Goal: Transaction & Acquisition: Purchase product/service

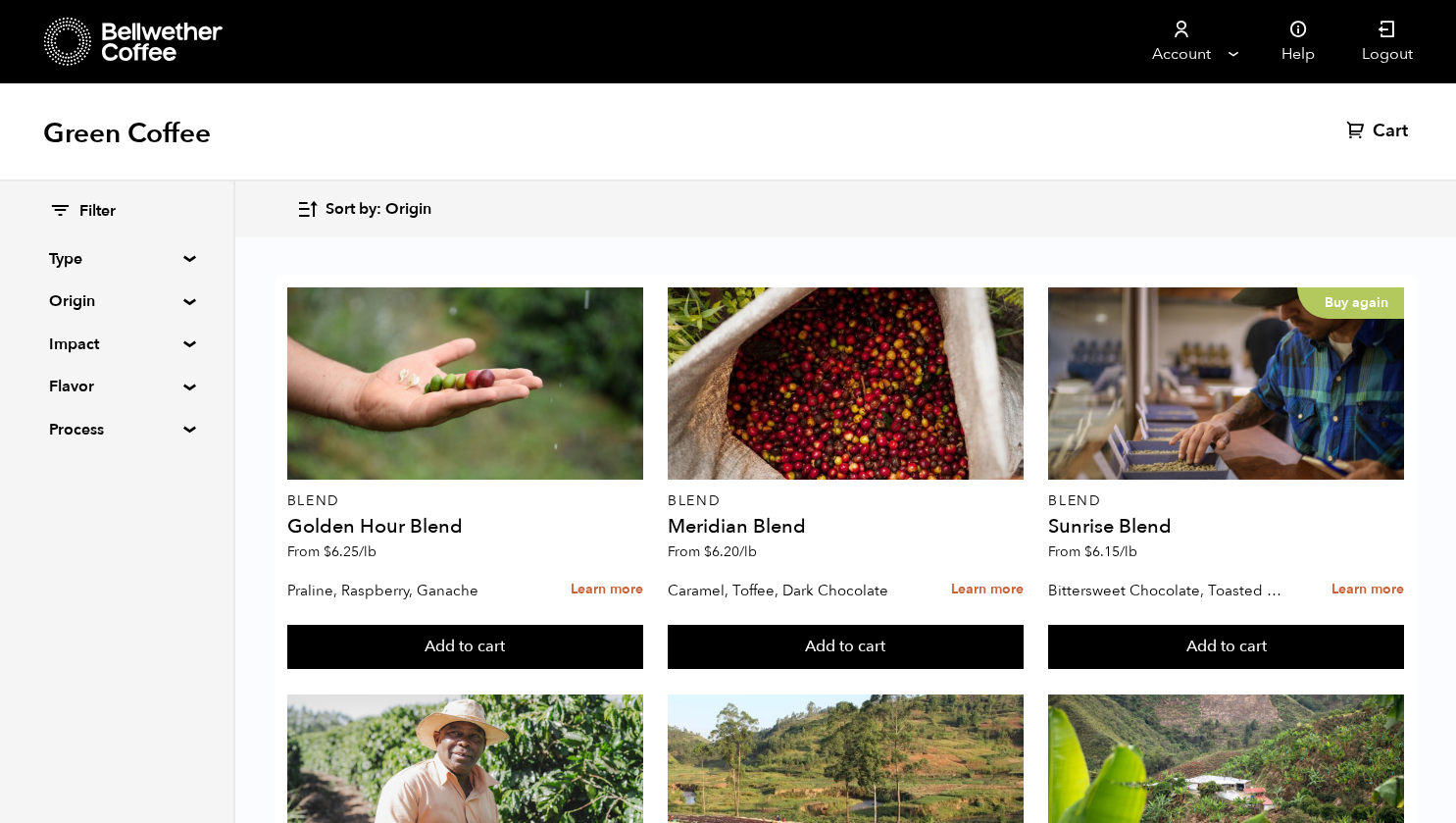
click at [76, 292] on summary "Origin" at bounding box center [117, 301] width 136 height 24
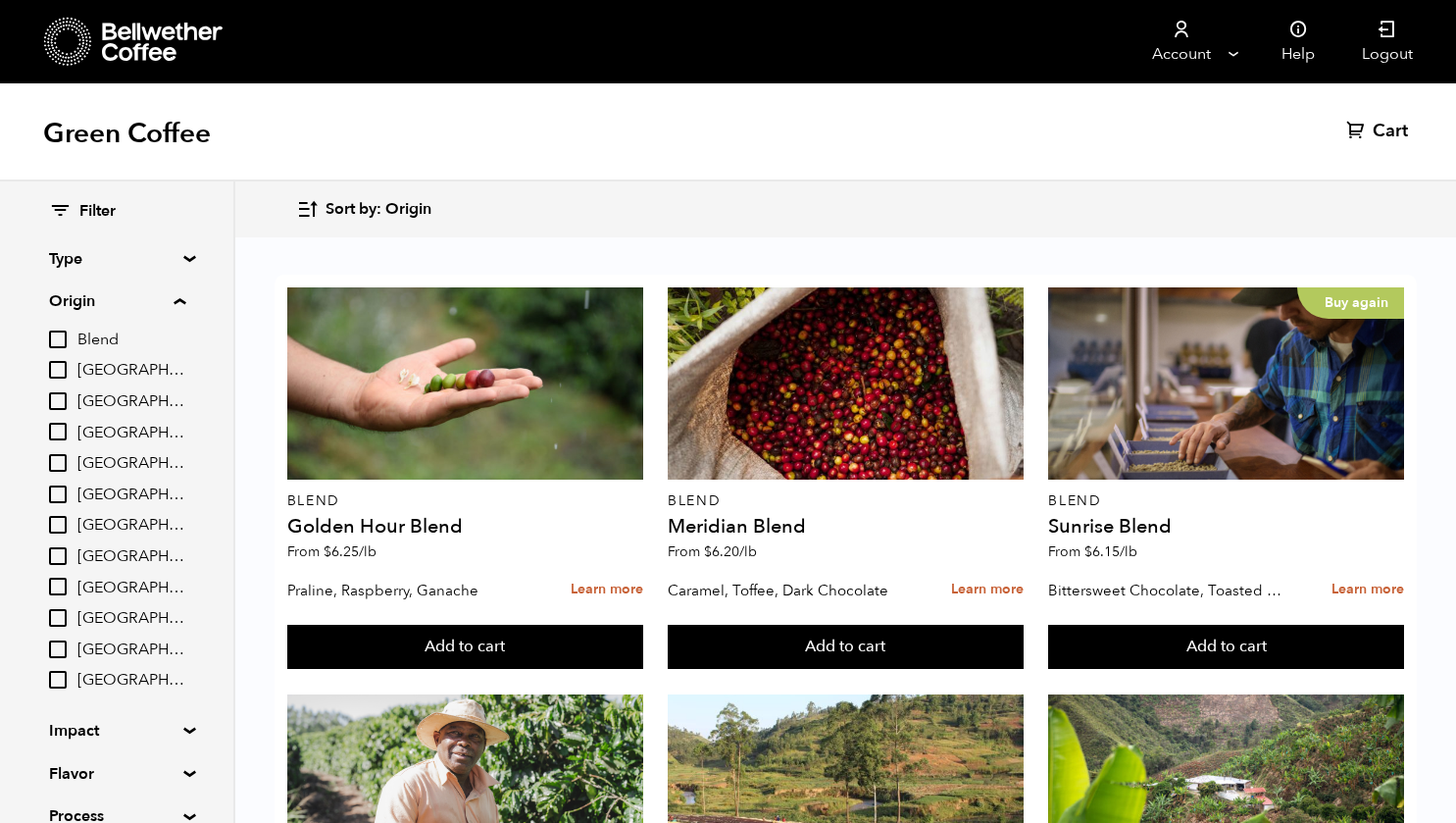
click at [57, 555] on input "[GEOGRAPHIC_DATA]" at bounding box center [58, 557] width 18 height 18
checkbox input "true"
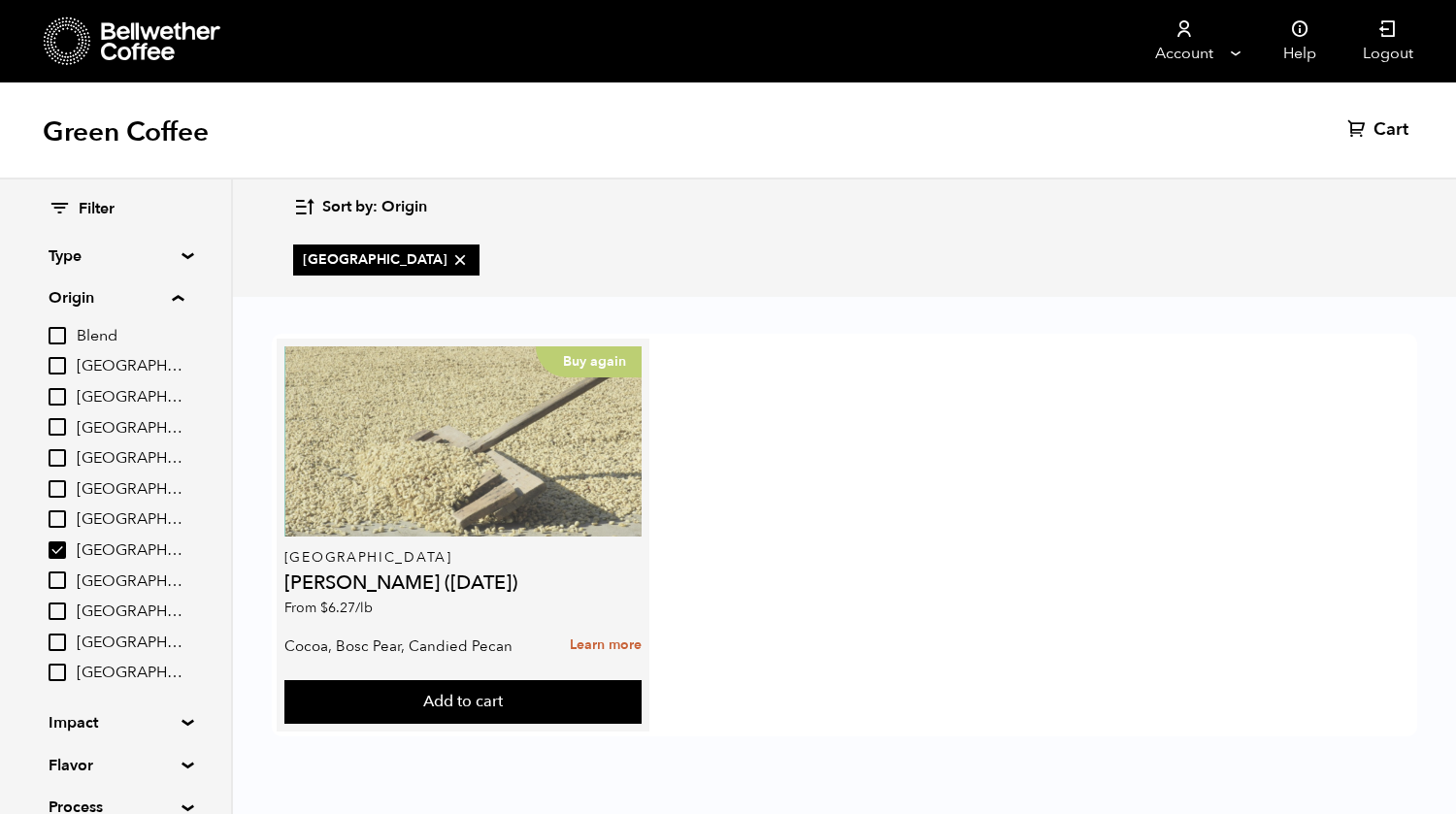
click at [432, 489] on div "Buy again" at bounding box center [463, 441] width 357 height 190
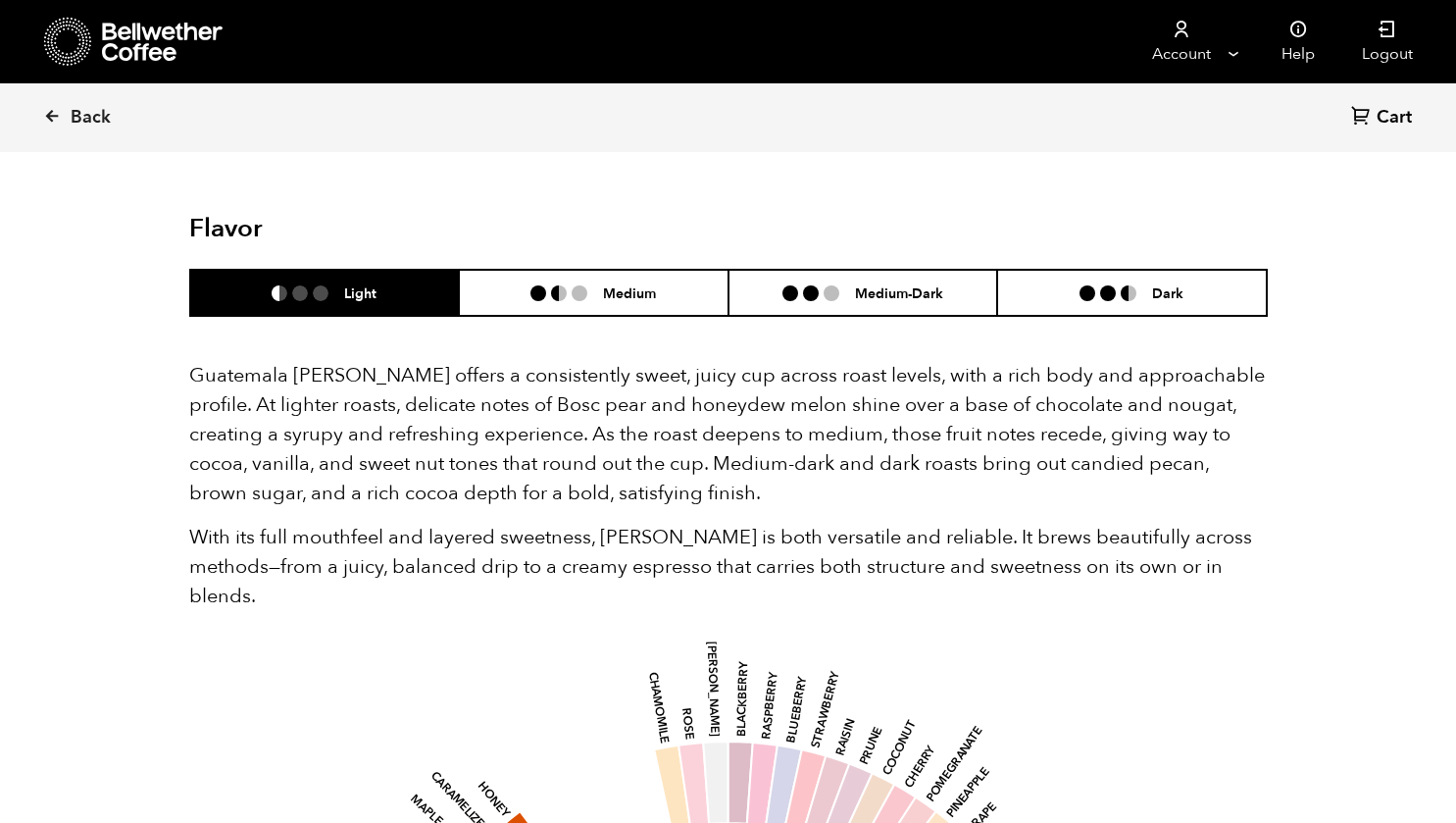
scroll to position [1177, 0]
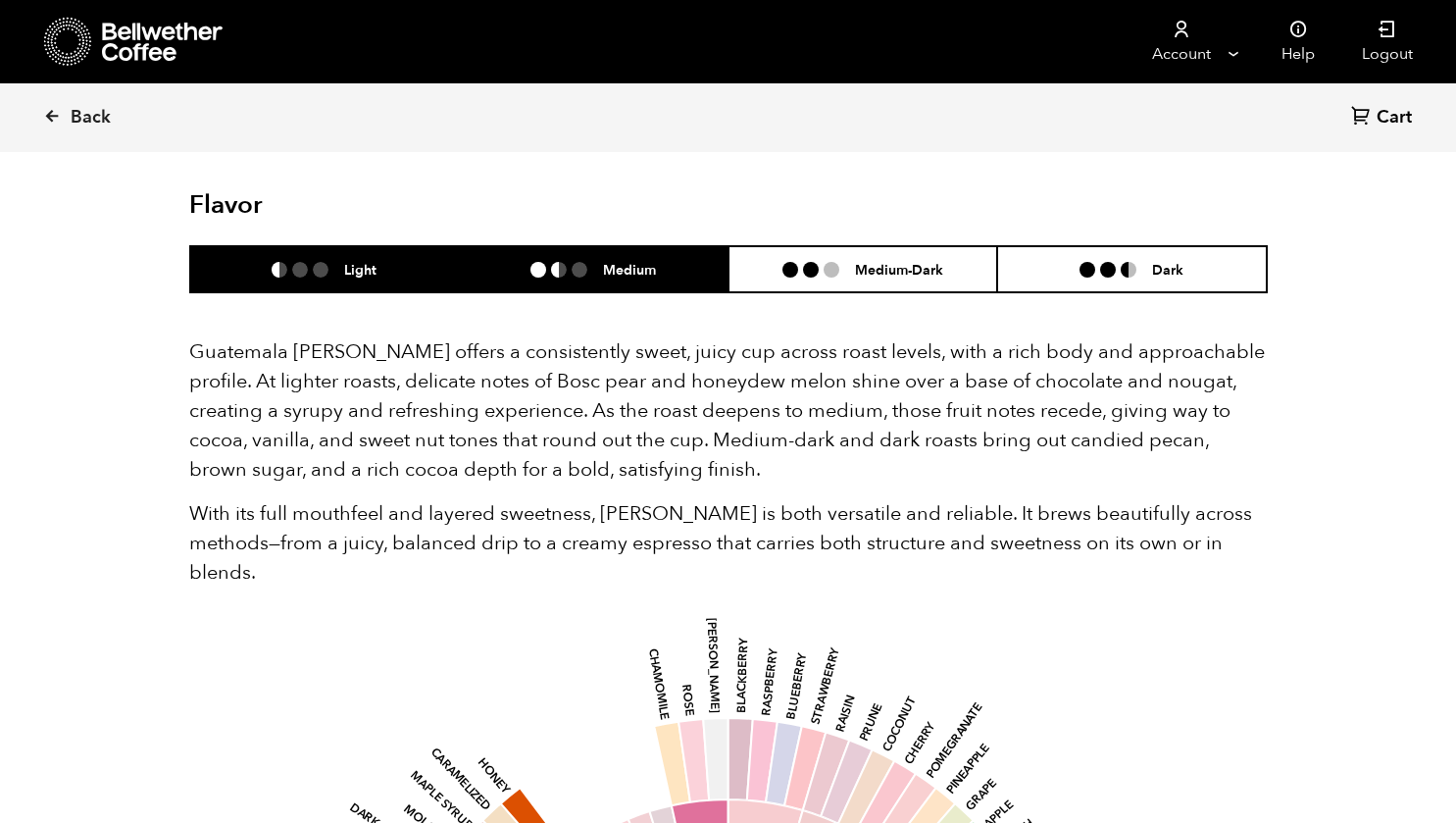
click at [548, 277] on li "Medium" at bounding box center [593, 269] width 269 height 46
click at [396, 279] on li "Light" at bounding box center [325, 269] width 269 height 46
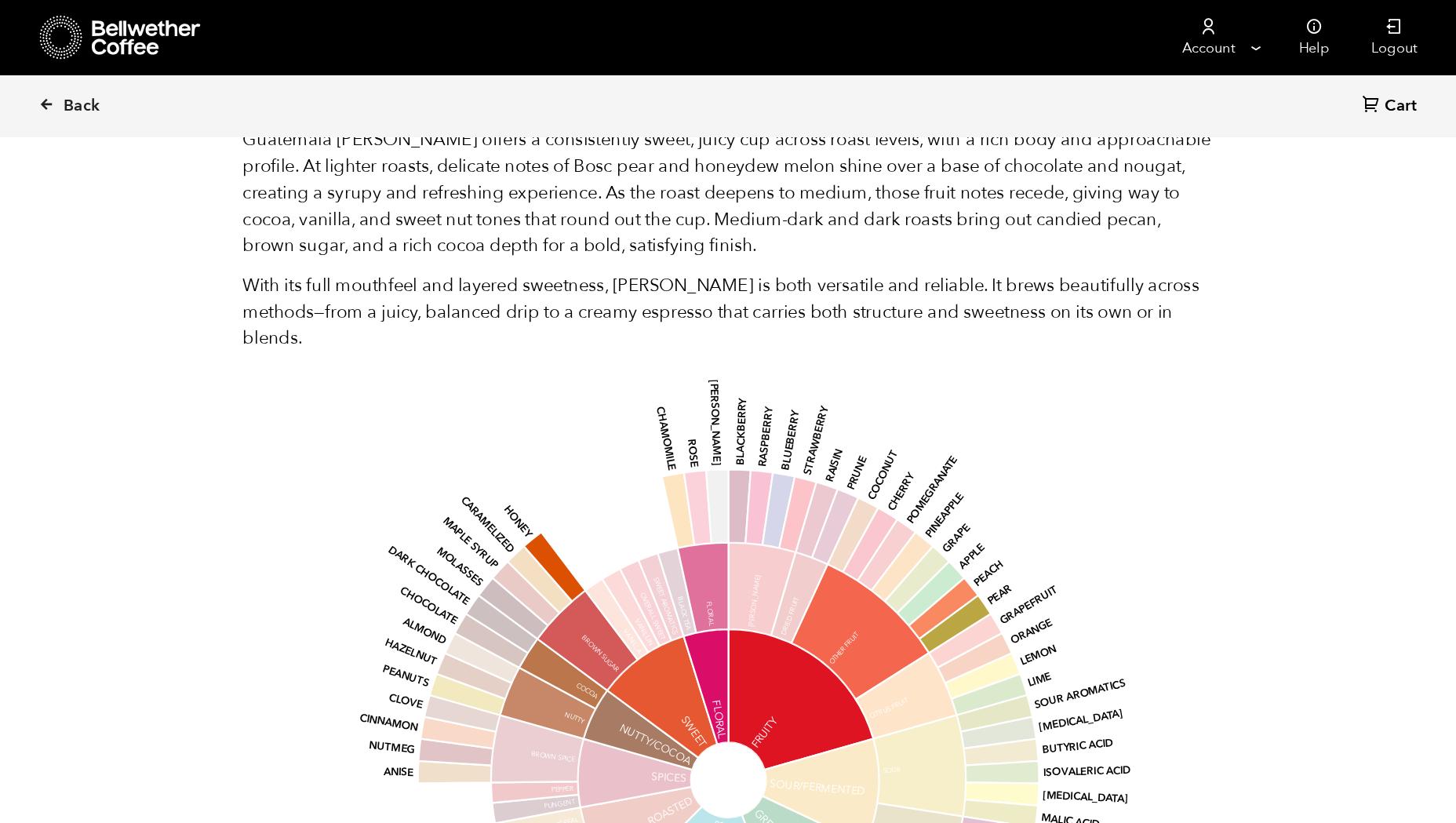
scroll to position [0, 0]
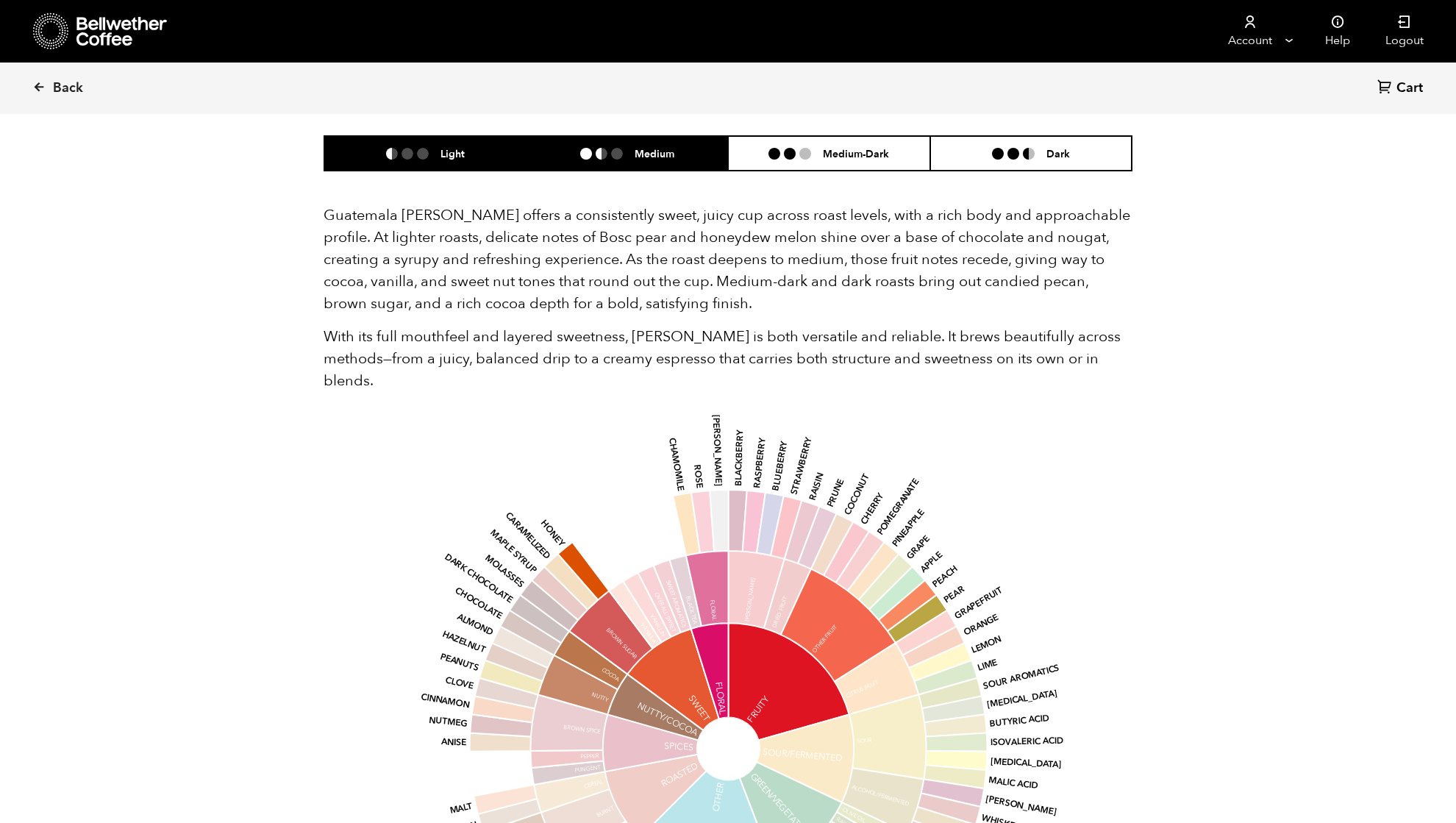
click at [621, 154] on li at bounding box center [617, 154] width 12 height 12
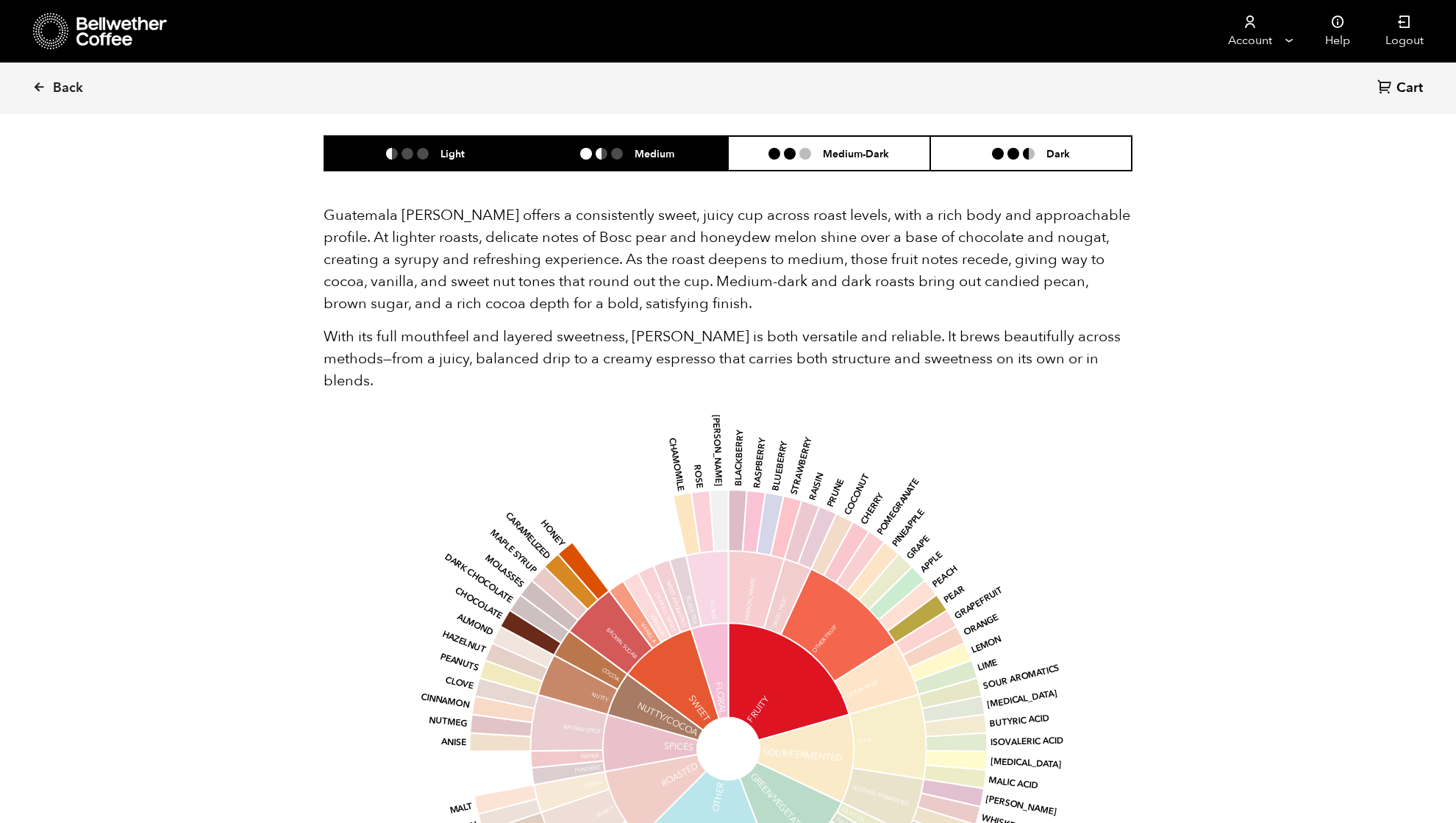
click at [456, 161] on li "Light" at bounding box center [426, 153] width 202 height 34
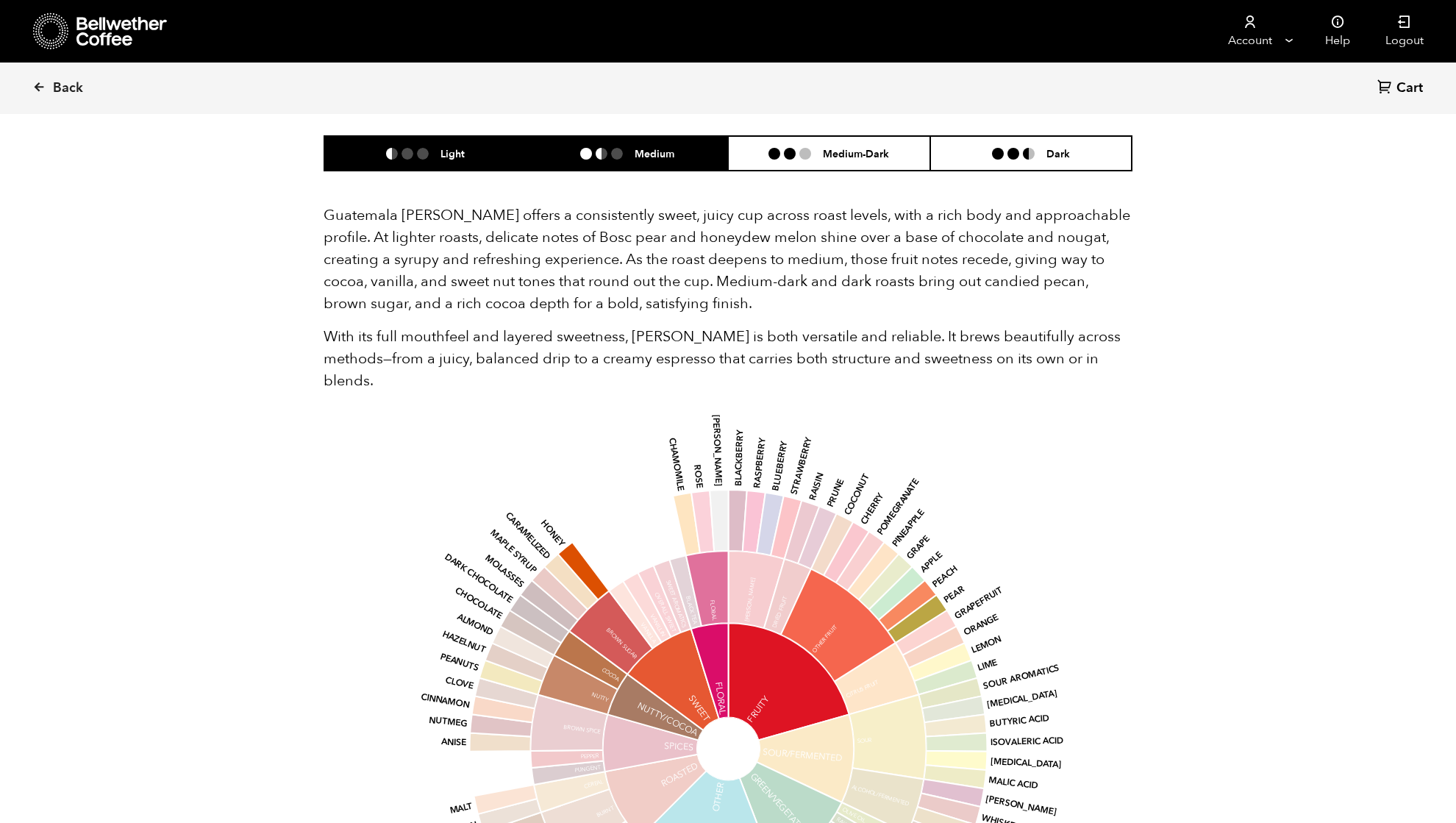
click at [568, 160] on li "Medium" at bounding box center [627, 153] width 202 height 34
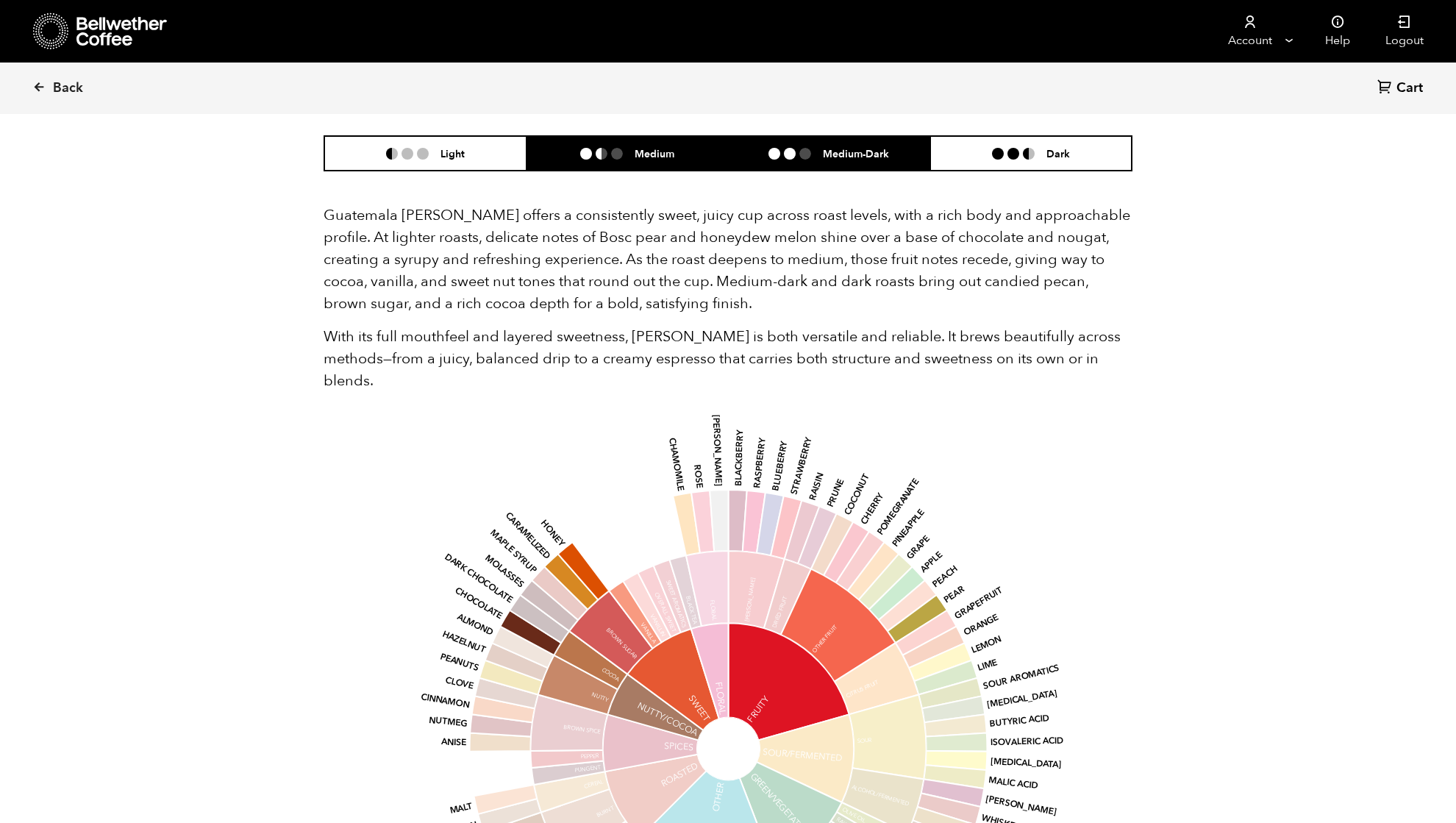
click at [789, 162] on li "Medium-Dark" at bounding box center [829, 153] width 202 height 34
click at [627, 161] on li "Medium" at bounding box center [627, 153] width 202 height 34
click at [859, 156] on h6 "Medium-Dark" at bounding box center [856, 153] width 67 height 13
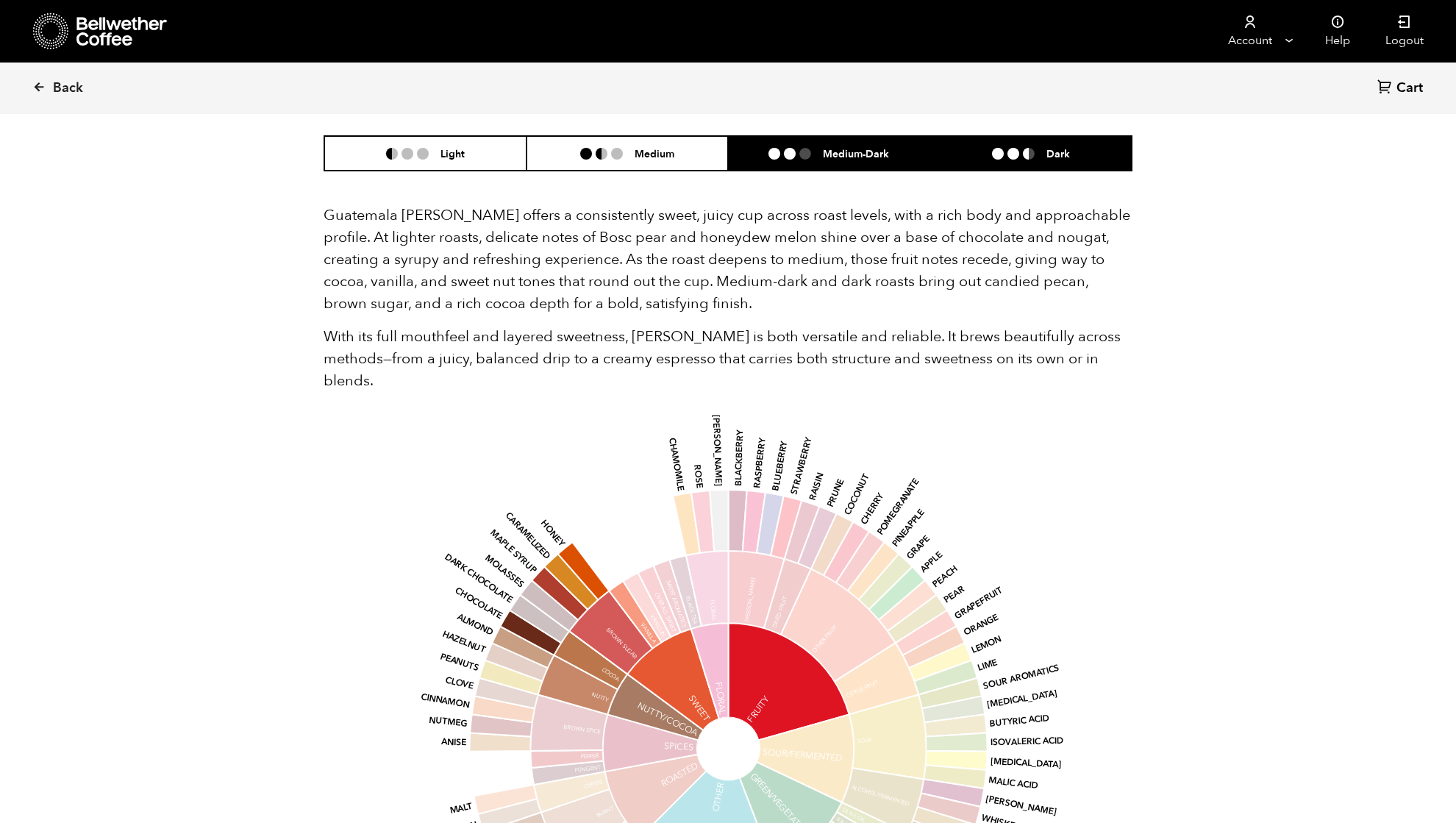
click at [1068, 148] on h6 "Dark" at bounding box center [1057, 153] width 23 height 13
